Goal: Information Seeking & Learning: Learn about a topic

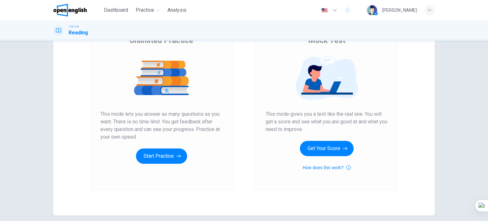
scroll to position [64, 0]
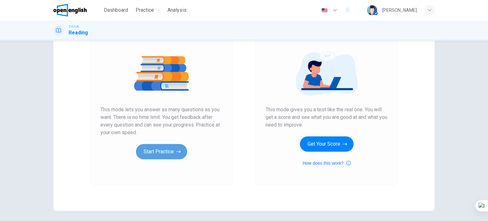
click at [163, 158] on button "Start Practice" at bounding box center [161, 151] width 51 height 15
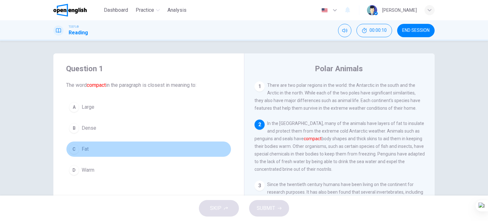
click at [84, 152] on span "Fat" at bounding box center [85, 149] width 7 height 8
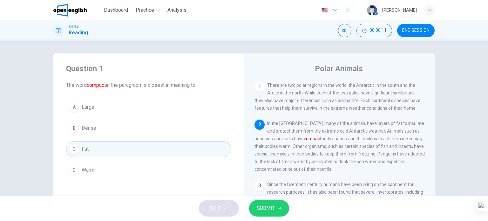
click at [266, 206] on span "SUBMIT" at bounding box center [266, 208] width 18 height 9
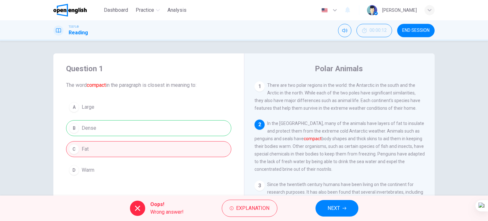
click at [331, 204] on span "NEXT" at bounding box center [334, 208] width 12 height 9
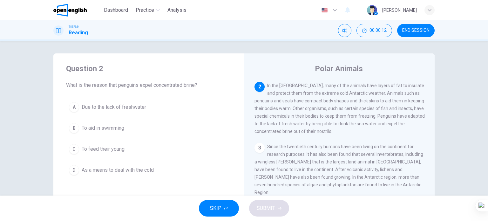
scroll to position [39, 0]
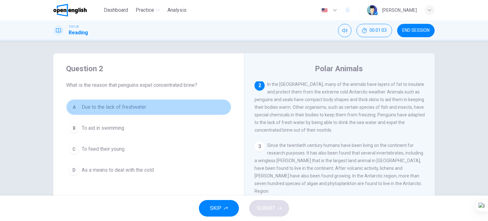
click at [121, 111] on button "A Due to the lack of freshwater" at bounding box center [148, 107] width 165 height 16
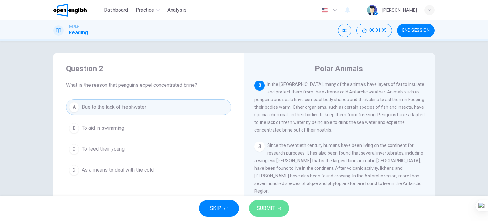
click at [273, 214] on button "SUBMIT" at bounding box center [269, 208] width 40 height 17
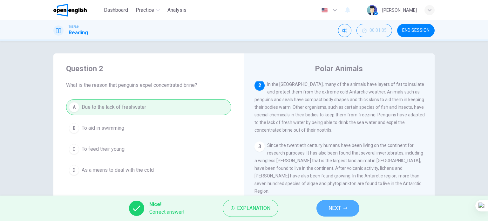
click at [328, 212] on button "NEXT" at bounding box center [338, 208] width 43 height 17
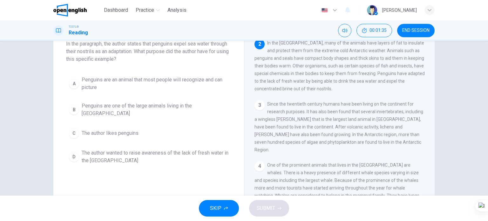
scroll to position [32, 0]
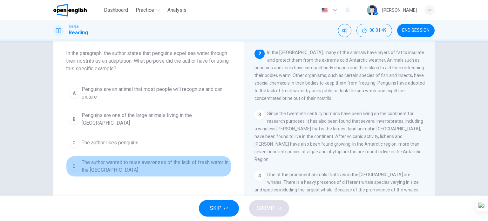
click at [171, 159] on span "The author wanted to raise awareness of the lack of fresh water in the [GEOGRAP…" at bounding box center [155, 166] width 147 height 15
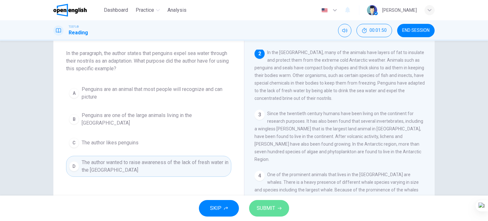
click at [268, 202] on button "SUBMIT" at bounding box center [269, 208] width 40 height 17
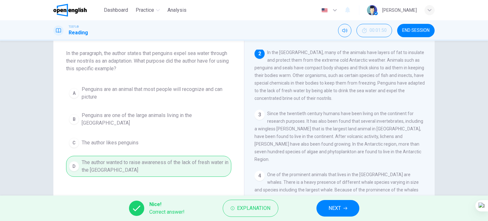
click at [336, 213] on button "NEXT" at bounding box center [338, 208] width 43 height 17
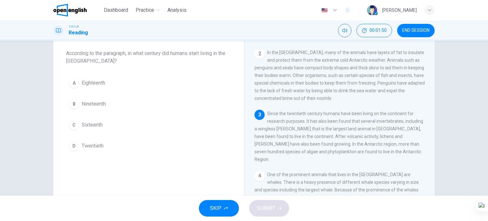
scroll to position [102, 0]
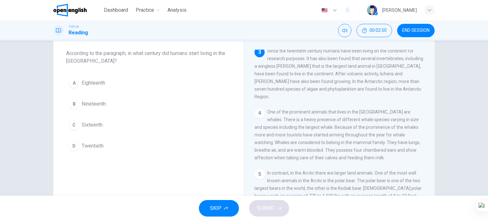
click at [93, 145] on span "Twentieth" at bounding box center [93, 146] width 22 height 8
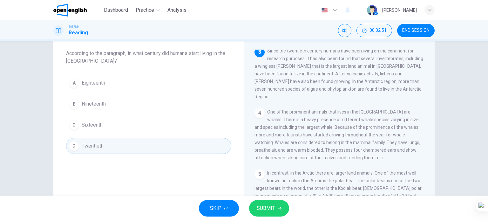
click at [267, 206] on span "SUBMIT" at bounding box center [266, 208] width 18 height 9
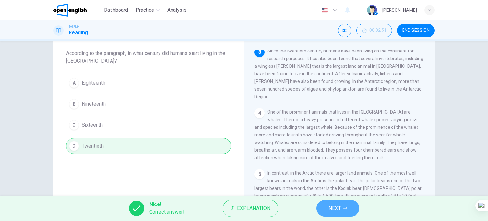
click at [335, 201] on button "NEXT" at bounding box center [338, 208] width 43 height 17
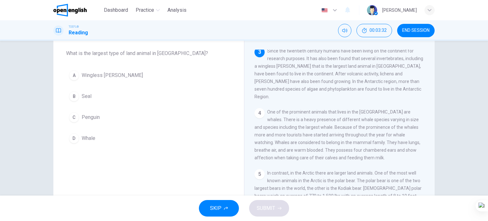
click at [106, 78] on span "Wingless [PERSON_NAME]" at bounding box center [112, 76] width 61 height 8
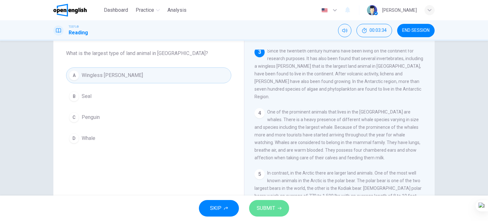
click at [271, 213] on button "SUBMIT" at bounding box center [269, 208] width 40 height 17
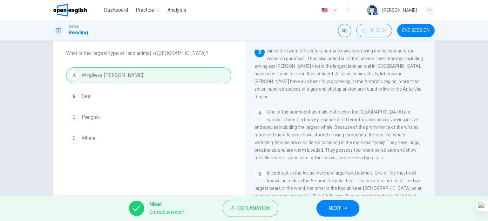
click at [339, 211] on span "NEXT" at bounding box center [335, 208] width 12 height 9
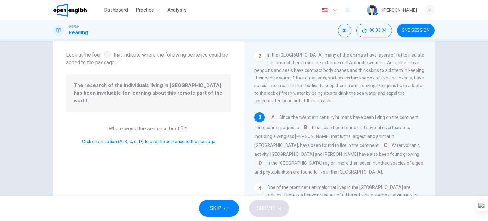
scroll to position [38, 0]
click at [304, 128] on input at bounding box center [306, 126] width 10 height 10
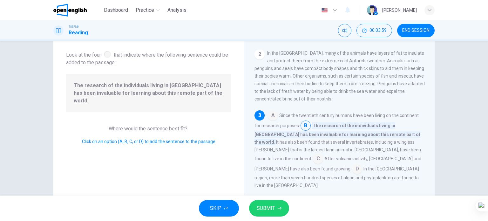
click at [275, 209] on span "SUBMIT" at bounding box center [266, 208] width 18 height 9
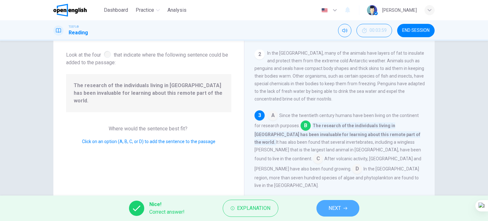
click at [345, 207] on icon "button" at bounding box center [346, 208] width 4 height 4
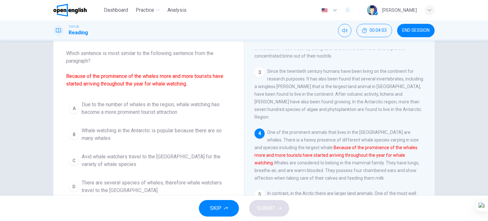
scroll to position [127, 0]
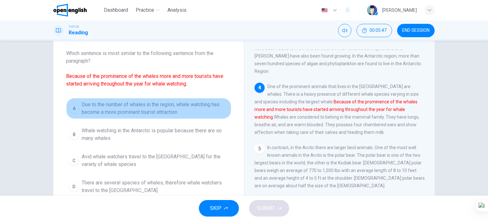
click at [178, 106] on span "Due to the number of whales in the region, whale watching has become a more pro…" at bounding box center [155, 108] width 147 height 15
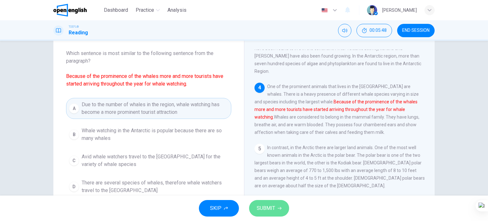
click at [274, 208] on span "SUBMIT" at bounding box center [266, 208] width 18 height 9
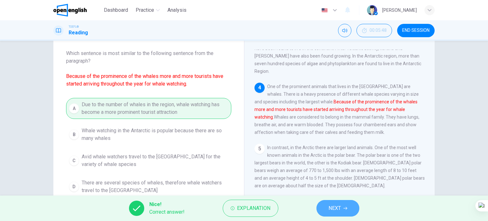
click at [344, 208] on icon "button" at bounding box center [346, 208] width 4 height 4
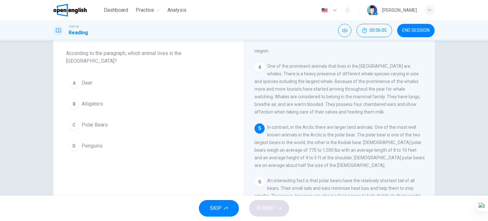
click at [90, 122] on button "C Polar Bears" at bounding box center [148, 125] width 165 height 16
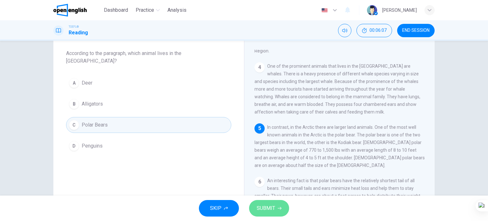
click at [264, 206] on span "SUBMIT" at bounding box center [266, 208] width 18 height 9
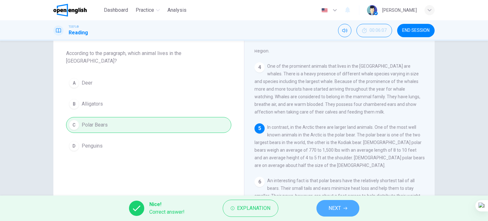
click at [347, 207] on icon "button" at bounding box center [346, 208] width 4 height 3
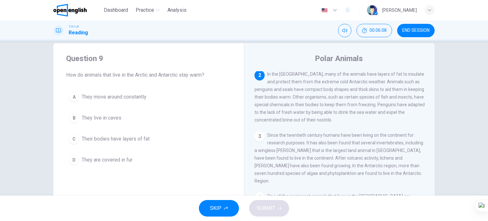
scroll to position [0, 0]
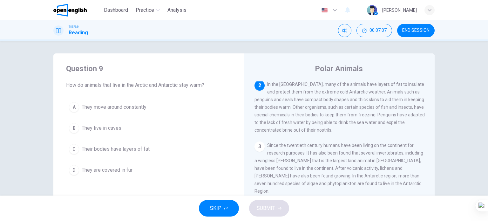
click at [119, 145] on span "Their bodies have layers of fat" at bounding box center [116, 149] width 68 height 8
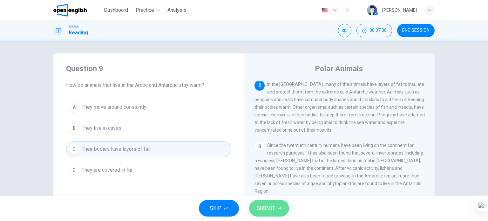
click at [277, 205] on button "SUBMIT" at bounding box center [269, 208] width 40 height 17
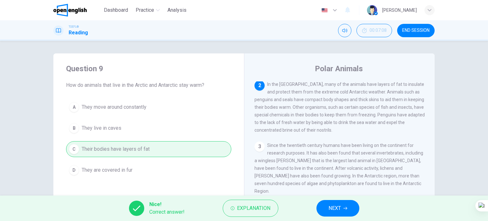
click at [344, 211] on button "NEXT" at bounding box center [338, 208] width 43 height 17
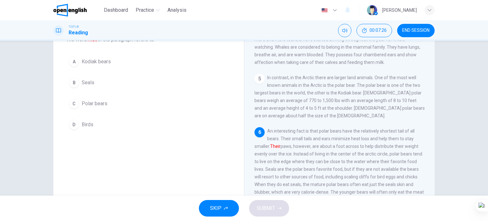
scroll to position [32, 0]
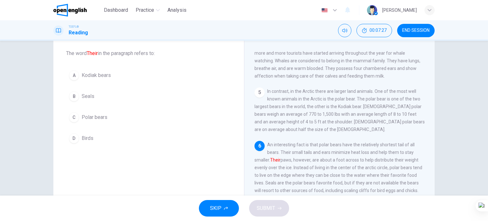
click at [97, 121] on button "C Polar bears" at bounding box center [148, 117] width 165 height 16
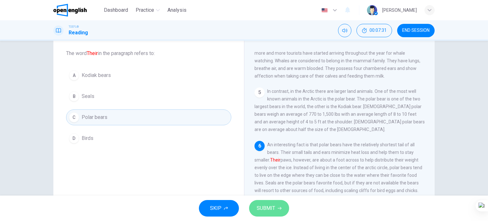
click at [263, 206] on span "SUBMIT" at bounding box center [266, 208] width 18 height 9
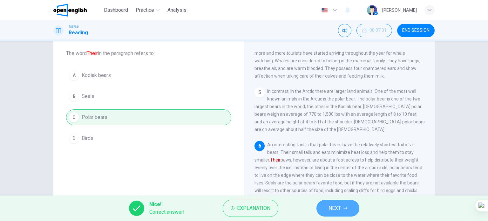
click at [323, 204] on button "NEXT" at bounding box center [338, 208] width 43 height 17
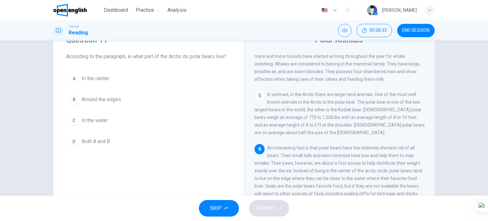
scroll to position [28, 0]
click at [116, 105] on button "B Around the edges" at bounding box center [148, 100] width 165 height 16
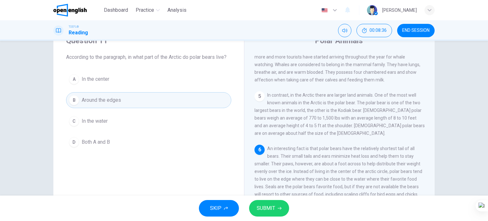
click at [268, 205] on span "SUBMIT" at bounding box center [266, 208] width 18 height 9
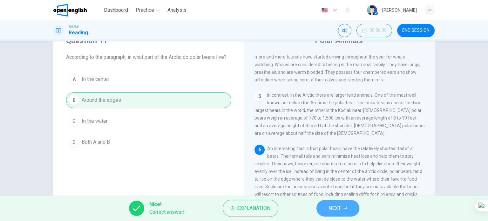
click at [350, 212] on button "NEXT" at bounding box center [338, 208] width 43 height 17
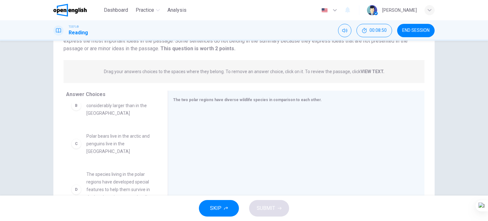
scroll to position [64, 0]
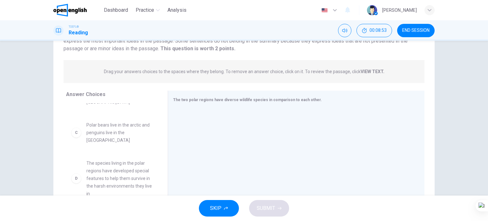
click at [108, 132] on span "Polar bears live in the arctic and penguins live in the [GEOGRAPHIC_DATA]" at bounding box center [119, 132] width 66 height 23
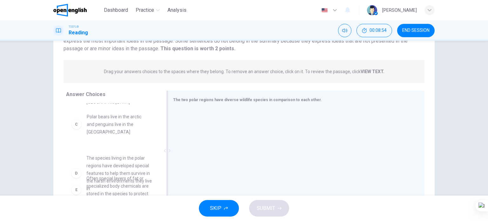
scroll to position [58, 0]
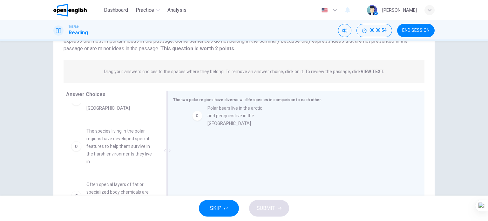
drag, startPoint x: 108, startPoint y: 132, endPoint x: 233, endPoint y: 122, distance: 125.3
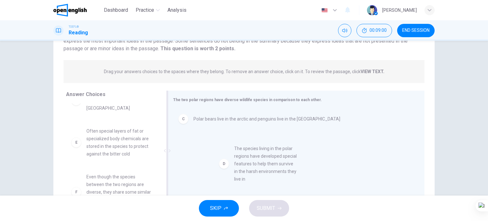
drag, startPoint x: 132, startPoint y: 131, endPoint x: 283, endPoint y: 156, distance: 153.4
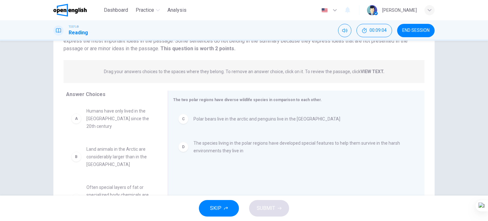
scroll to position [0, 0]
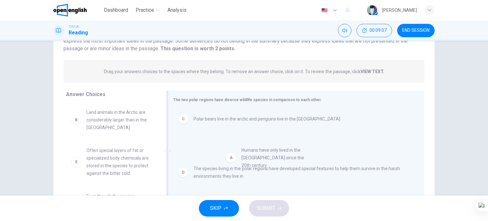
drag, startPoint x: 114, startPoint y: 125, endPoint x: 273, endPoint y: 163, distance: 163.1
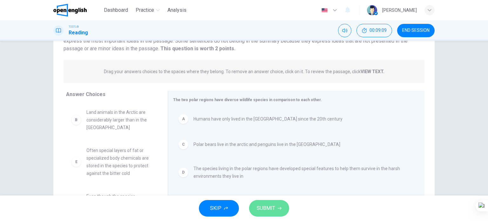
click at [263, 211] on span "SUBMIT" at bounding box center [266, 208] width 18 height 9
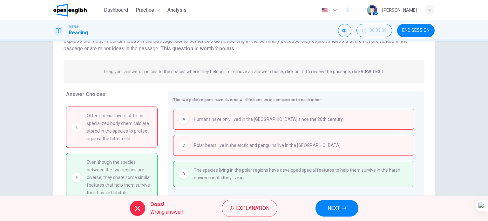
scroll to position [92, 0]
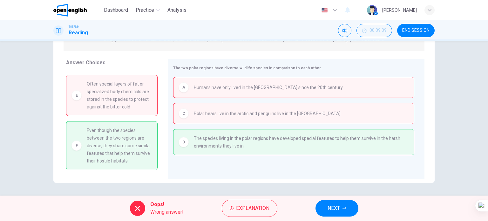
click at [343, 209] on icon "button" at bounding box center [345, 208] width 4 height 4
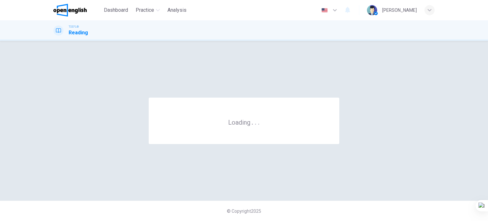
scroll to position [0, 0]
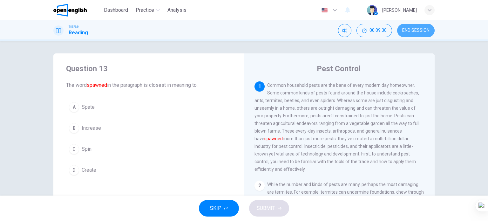
click at [410, 28] on span "END SESSION" at bounding box center [415, 30] width 27 height 5
